Goal: Task Accomplishment & Management: Complete application form

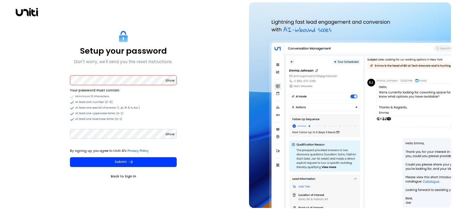
click at [174, 82] on span "Show" at bounding box center [169, 80] width 9 height 4
click at [170, 135] on span "Show" at bounding box center [169, 134] width 9 height 4
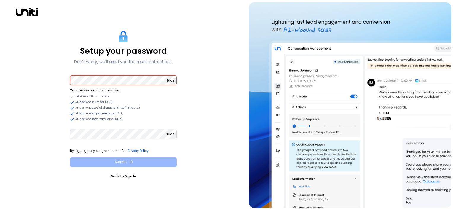
click at [139, 159] on button "Submit" at bounding box center [123, 162] width 107 height 10
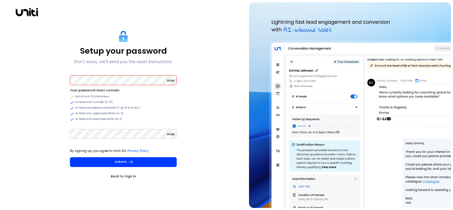
click at [208, 158] on div "Setup your password Don't worry, we'll send you the reset instructions. Hide Yo…" at bounding box center [123, 104] width 242 height 205
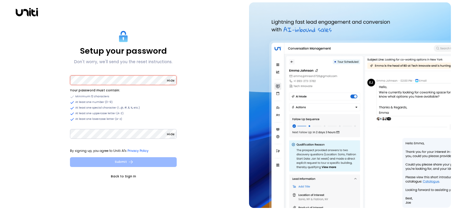
click at [129, 164] on icon "submit" at bounding box center [130, 161] width 5 height 5
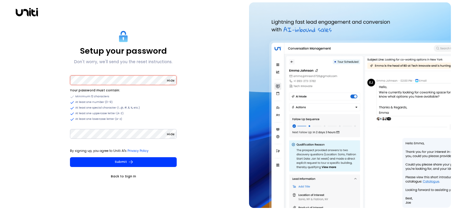
click at [172, 81] on span "Hide" at bounding box center [171, 80] width 8 height 4
click at [173, 134] on span "Hide" at bounding box center [171, 134] width 8 height 4
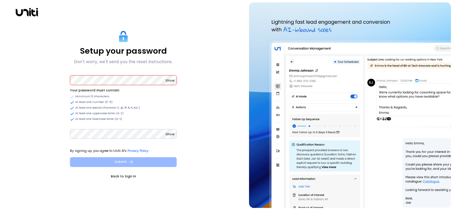
click at [130, 161] on icon "submit" at bounding box center [130, 161] width 5 height 5
click at [121, 158] on button "Submit" at bounding box center [123, 162] width 107 height 10
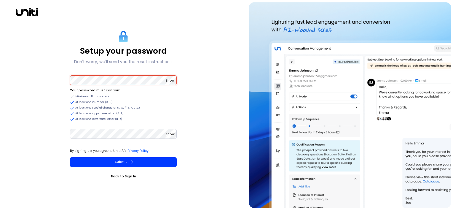
click at [137, 86] on div "Show Your password must contain: Minimum 12 characters At least one number (0-9…" at bounding box center [123, 97] width 107 height 47
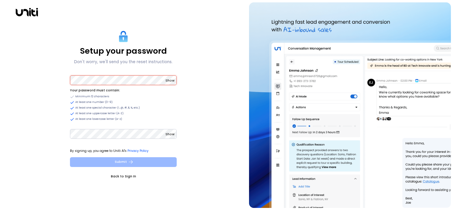
click at [126, 164] on button "Submit" at bounding box center [123, 162] width 107 height 10
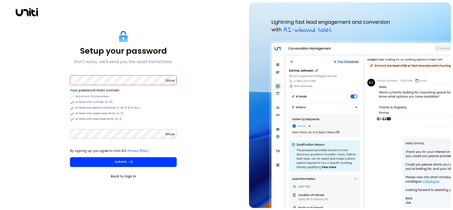
click at [196, 111] on div "Setup your password Don't worry, we'll send you the reset instructions. Show Yo…" at bounding box center [123, 104] width 242 height 205
click at [0, 79] on html "Setup your password Don't worry, we'll send you the reset instructions. Show Yo…" at bounding box center [226, 105] width 453 height 210
click at [0, 116] on html "Setup your password Don't worry, we'll send you the reset instructions. Show Yo…" at bounding box center [226, 105] width 453 height 210
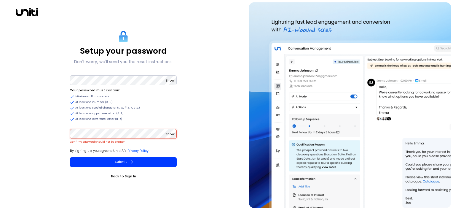
click at [19, 136] on div "Setup your password Don't worry, we'll send you the reset instructions. Show Yo…" at bounding box center [123, 104] width 242 height 205
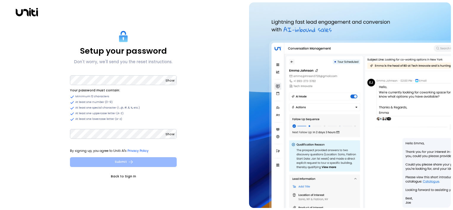
click at [141, 164] on button "Submit" at bounding box center [123, 162] width 107 height 10
click at [132, 161] on icon "submit" at bounding box center [130, 161] width 5 height 5
click at [117, 163] on button "Submit" at bounding box center [123, 162] width 107 height 10
